Goal: Transaction & Acquisition: Purchase product/service

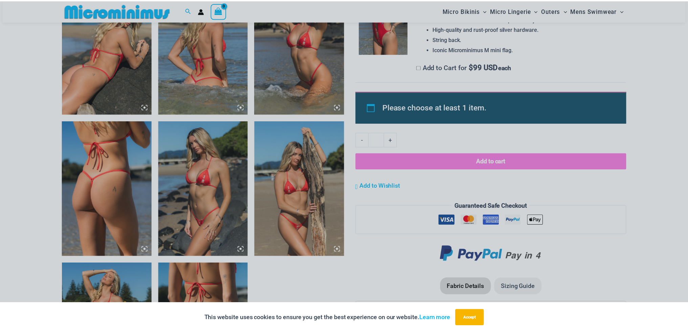
scroll to position [659, 0]
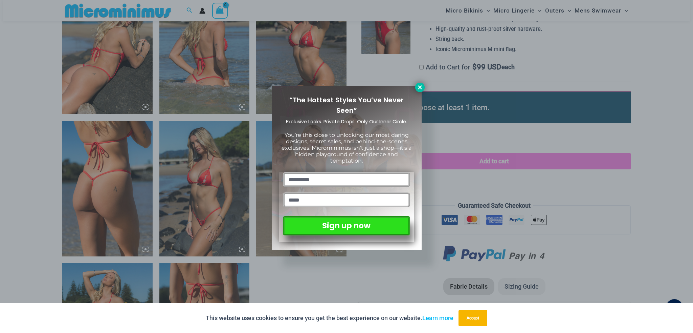
click at [418, 89] on icon at bounding box center [420, 87] width 6 height 6
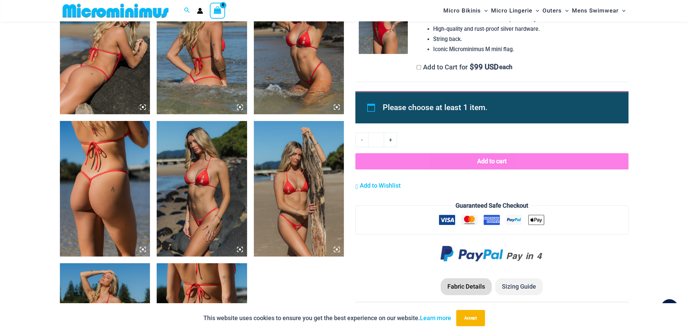
click at [100, 176] on img at bounding box center [105, 188] width 90 height 135
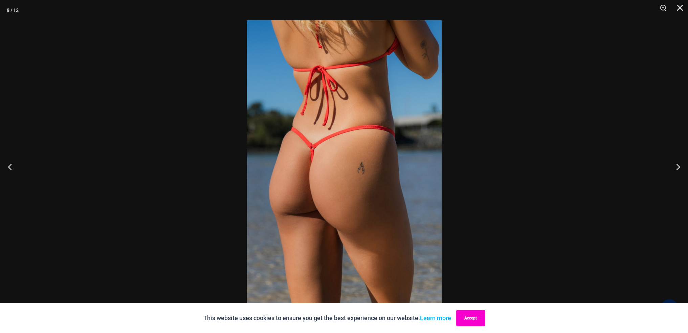
click at [470, 319] on button "Accept" at bounding box center [470, 318] width 29 height 16
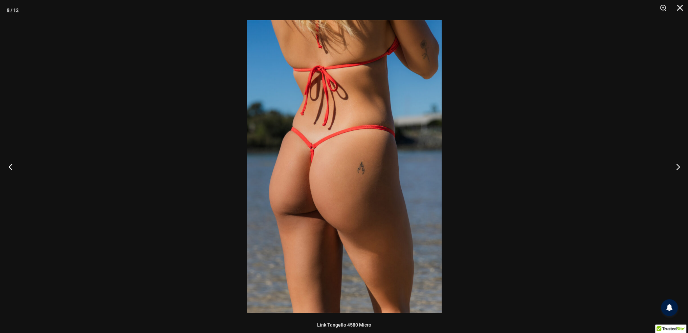
click at [11, 167] on button "Previous" at bounding box center [12, 167] width 25 height 34
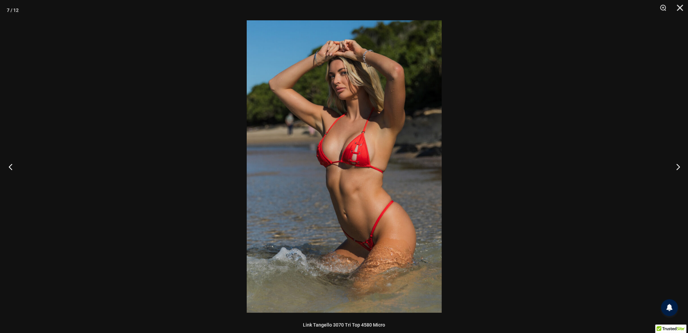
click at [11, 167] on button "Previous" at bounding box center [12, 167] width 25 height 34
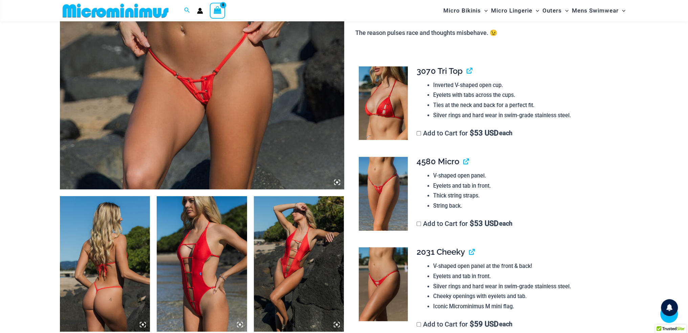
scroll to position [434, 0]
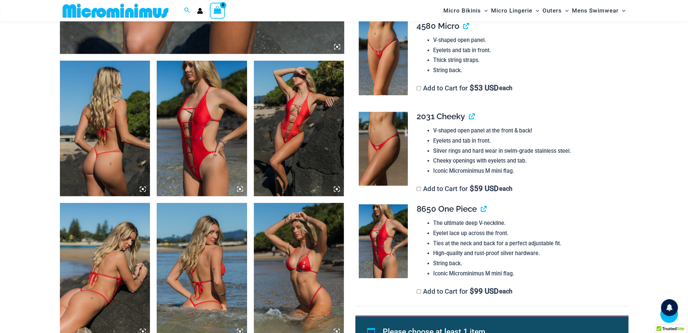
click at [106, 128] on img at bounding box center [105, 128] width 90 height 135
